Goal: Information Seeking & Learning: Learn about a topic

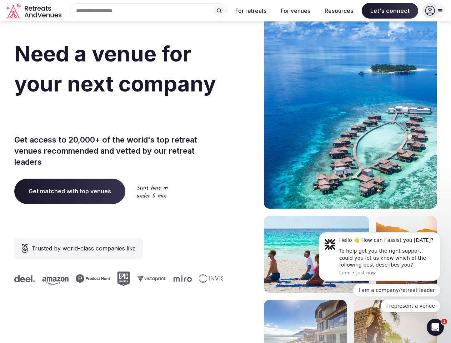
click at [225, 171] on div "Need a venue for your next company offsite? Get access to 20,000+ of the world'…" at bounding box center [225, 214] width 422 height 430
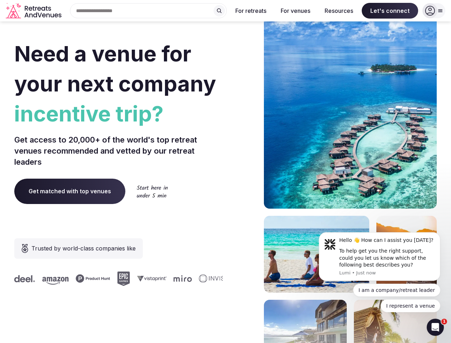
click at [148, 11] on div "Search Popular Destinations [GEOGRAPHIC_DATA], [GEOGRAPHIC_DATA] [GEOGRAPHIC_DA…" at bounding box center [145, 10] width 162 height 15
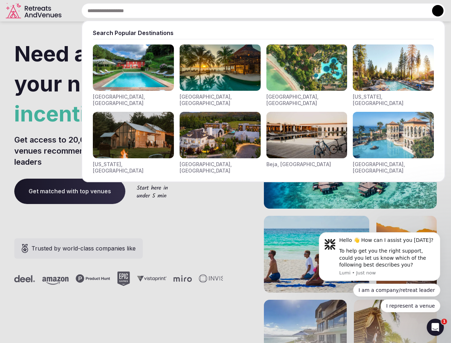
click at [219, 11] on input "text" at bounding box center [263, 10] width 364 height 15
click at [251, 11] on input "text" at bounding box center [263, 10] width 364 height 15
click at [295, 11] on input "text" at bounding box center [263, 10] width 364 height 15
click at [339, 11] on input "text" at bounding box center [263, 10] width 364 height 15
click at [390, 11] on input "text" at bounding box center [263, 10] width 364 height 15
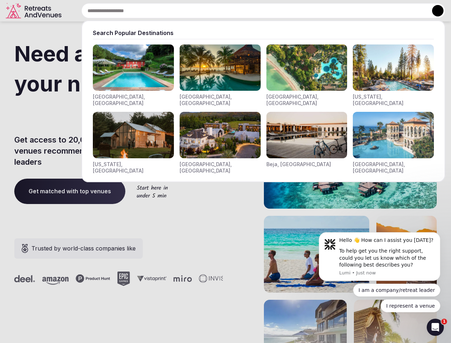
click at [433, 11] on button at bounding box center [437, 10] width 11 height 11
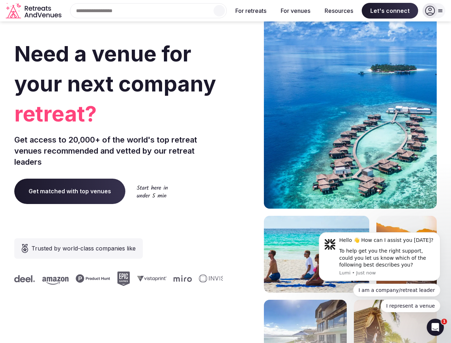
click at [379, 256] on div "To help get you the right support, could you let us know which of the following…" at bounding box center [387, 257] width 96 height 21
